Goal: Information Seeking & Learning: Learn about a topic

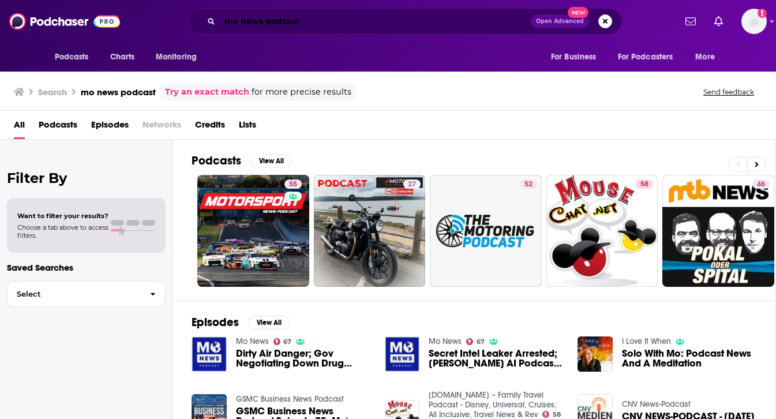
click at [325, 21] on input "mo news podcast" at bounding box center [375, 21] width 311 height 18
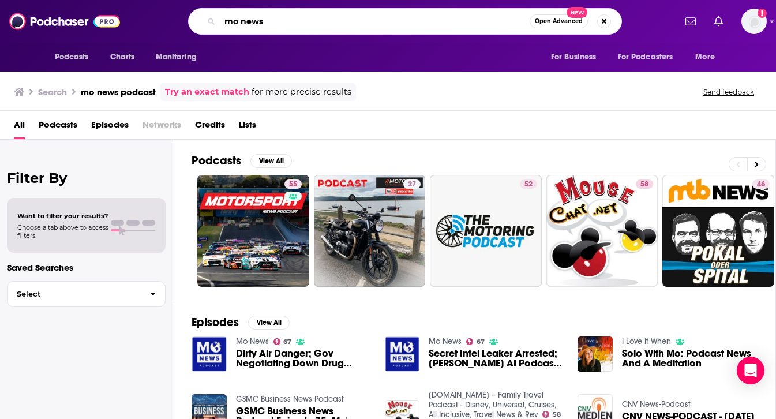
type input "mo news"
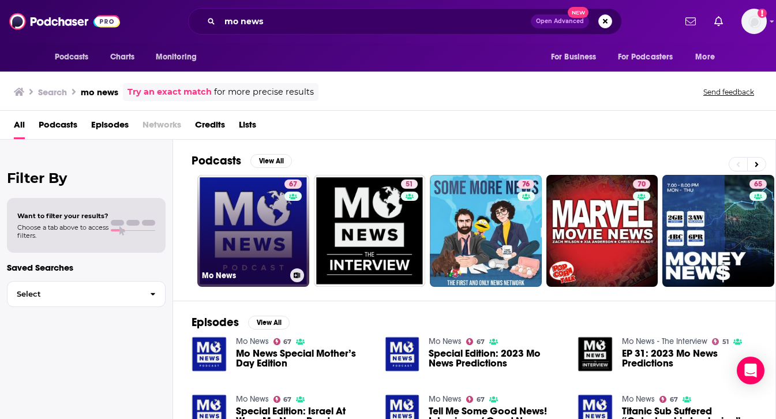
click at [257, 218] on link "67 Mo News" at bounding box center [253, 231] width 112 height 112
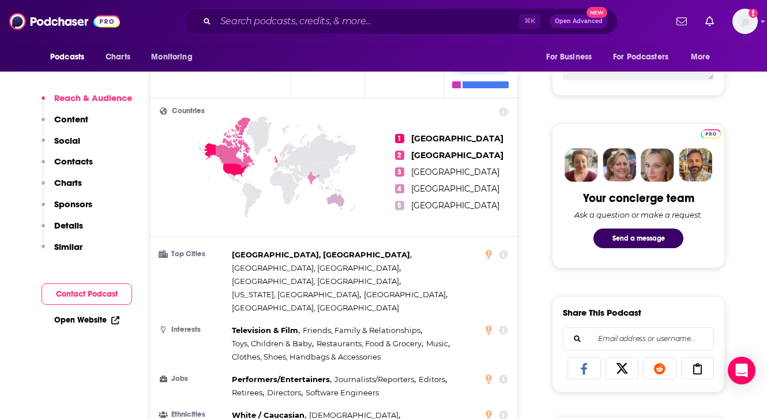
scroll to position [482, 0]
